Goal: Information Seeking & Learning: Understand process/instructions

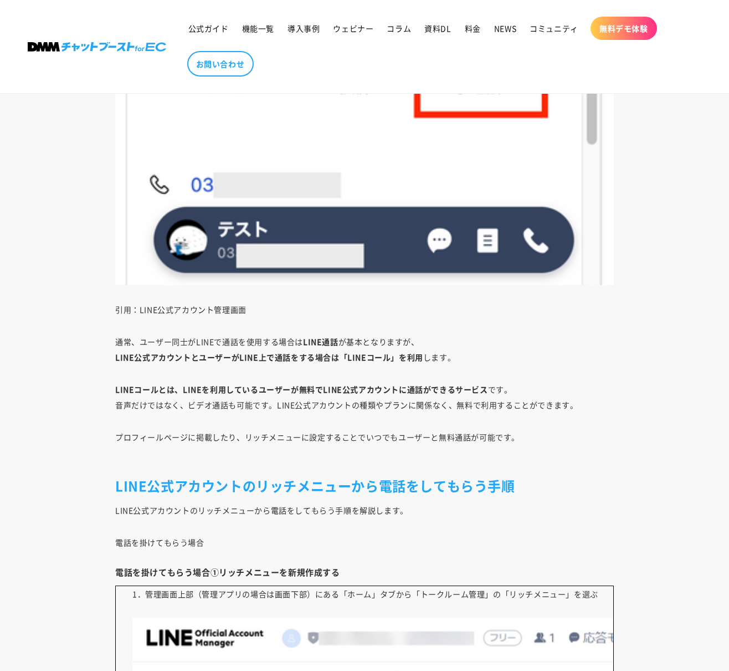
scroll to position [3653, 0]
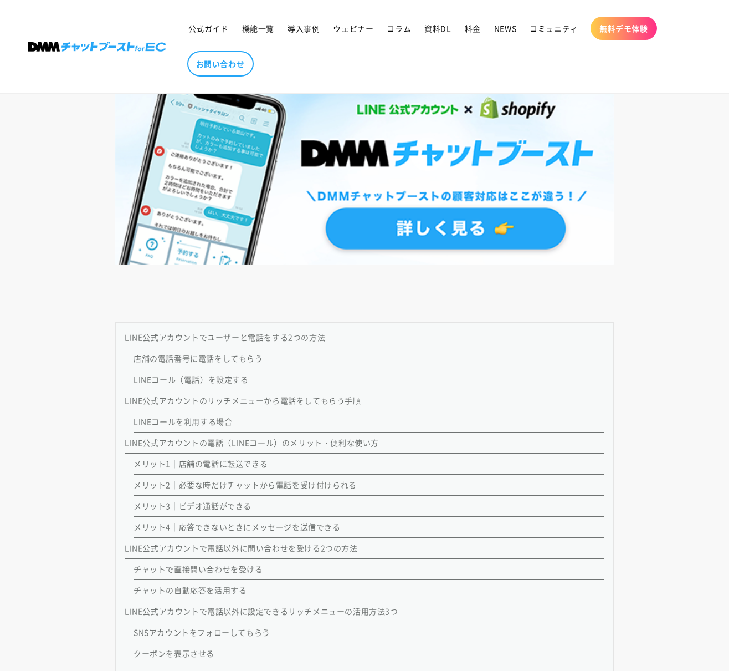
click at [202, 359] on link "店舗の電話番号に電話をしてもらう" at bounding box center [199, 357] width 130 height 11
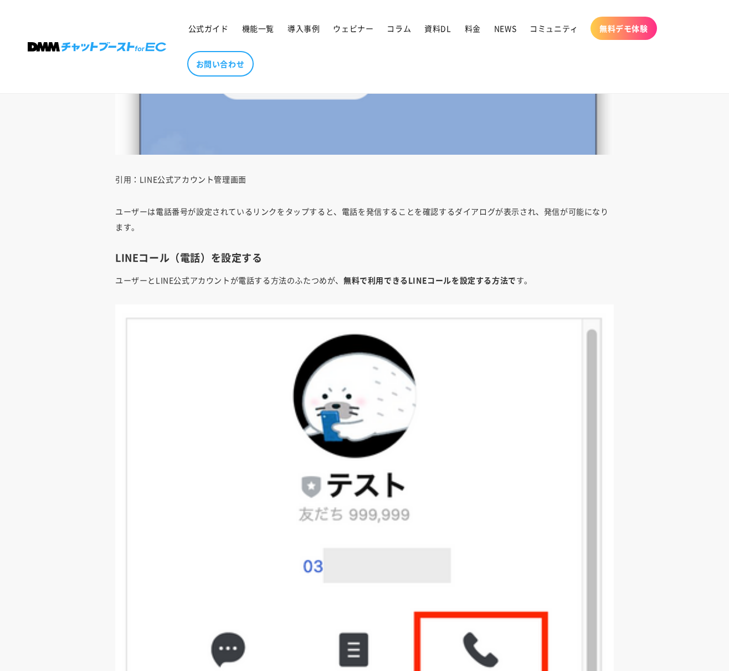
scroll to position [3063, 0]
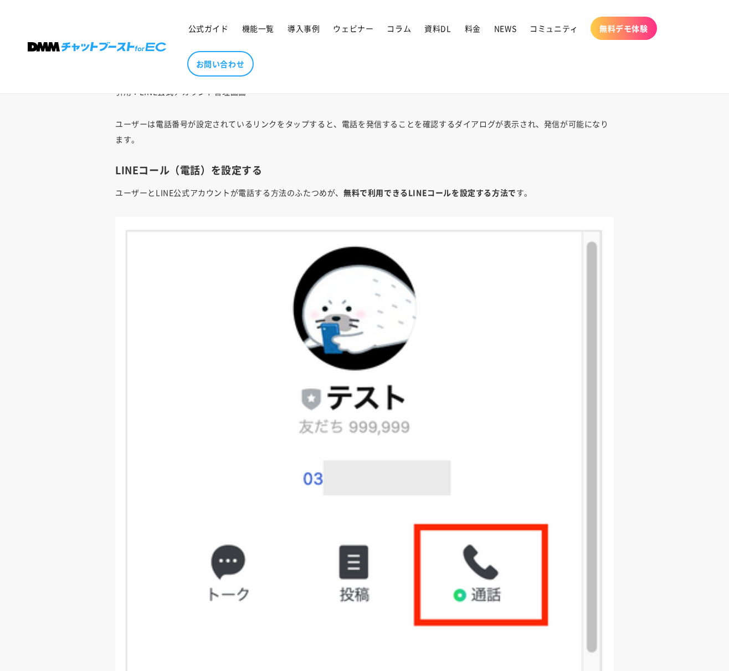
scroll to position [813, 0]
